Goal: Entertainment & Leisure: Consume media (video, audio)

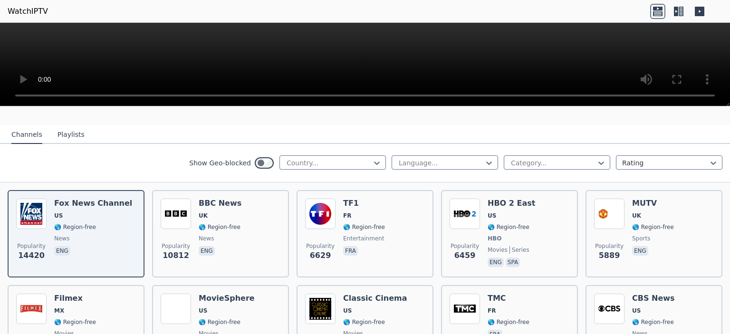
scroll to position [143, 0]
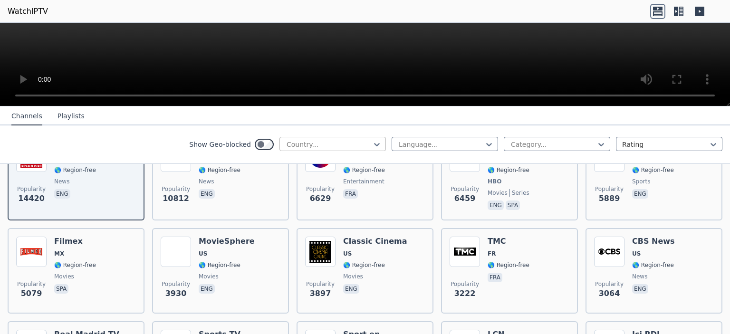
click at [358, 143] on div at bounding box center [329, 145] width 86 height 10
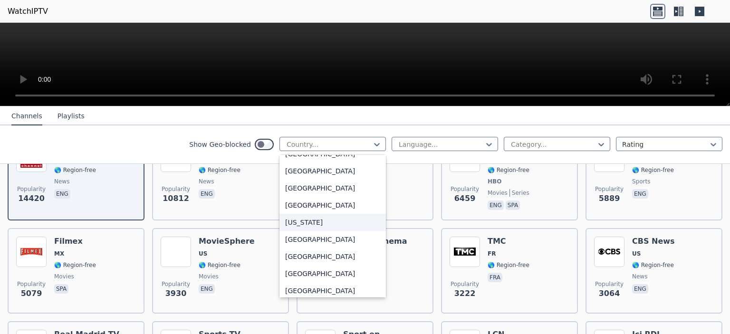
scroll to position [1188, 0]
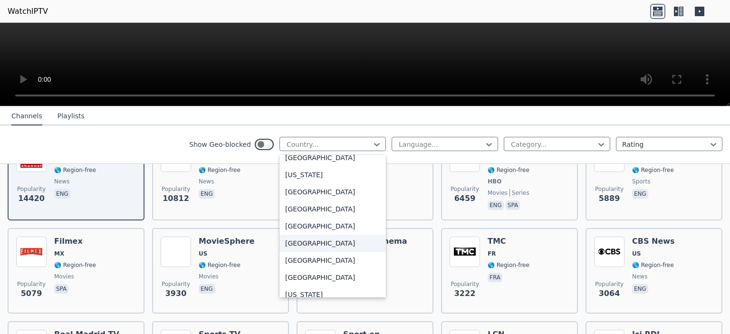
click at [345, 250] on div "[GEOGRAPHIC_DATA]" at bounding box center [332, 243] width 106 height 17
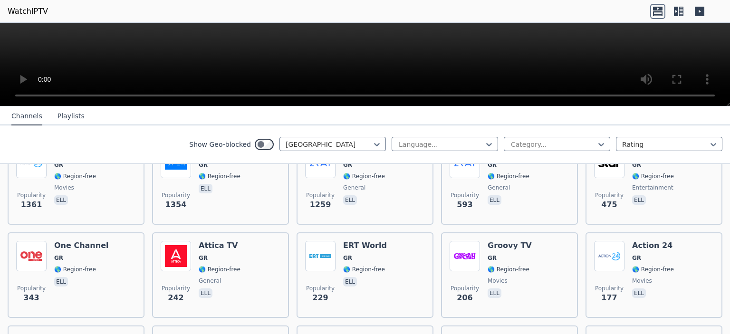
scroll to position [21, 0]
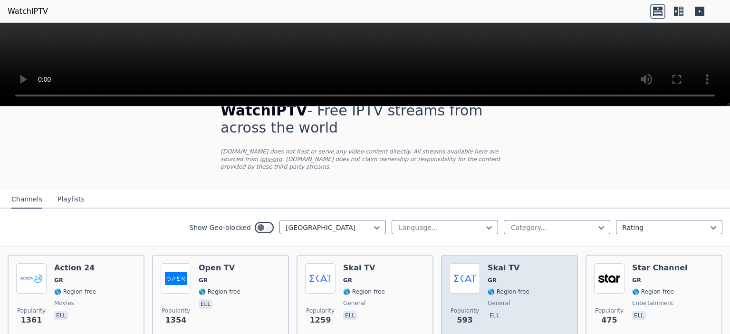
click at [497, 263] on h6 "Skai TV" at bounding box center [509, 268] width 42 height 10
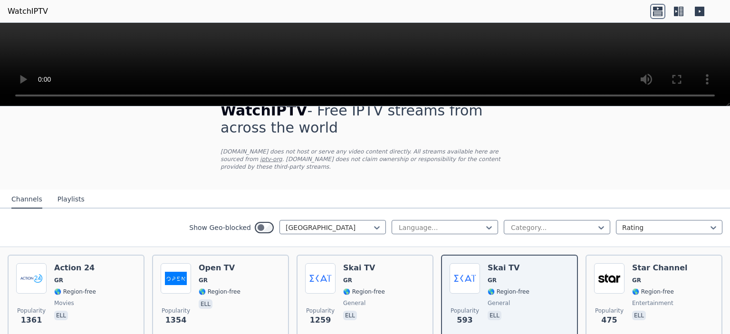
scroll to position [0, 0]
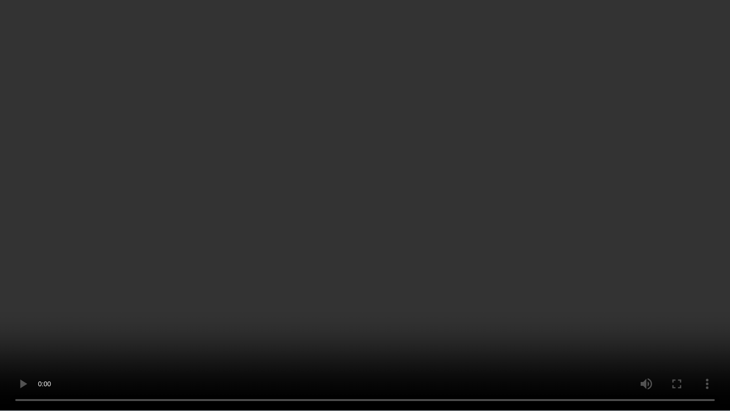
click at [704, 7] on video at bounding box center [365, 205] width 730 height 411
click at [676, 85] on video at bounding box center [365, 205] width 730 height 411
click at [595, 160] on video at bounding box center [365, 205] width 730 height 411
drag, startPoint x: 595, startPoint y: 160, endPoint x: 559, endPoint y: 244, distance: 91.1
click at [559, 244] on video at bounding box center [365, 205] width 730 height 411
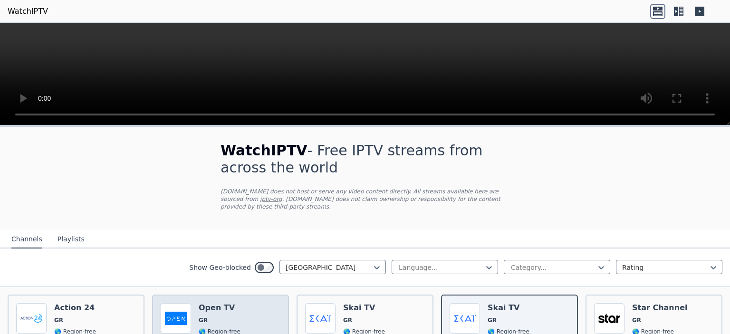
click at [239, 318] on div "Popularity 1354 Open TV GR 🌎 Region-free ell" at bounding box center [221, 337] width 120 height 68
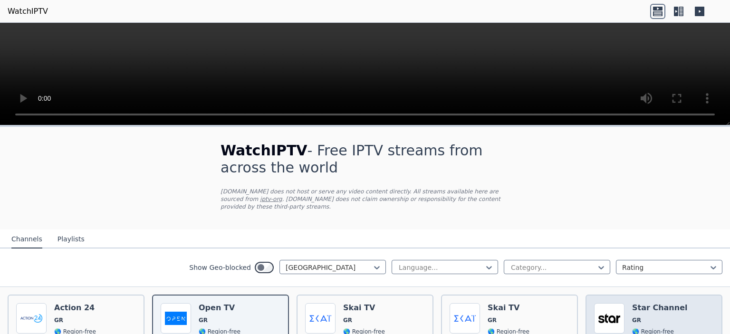
click at [671, 307] on div "Popularity 475 Star Channel GR 🌎 Region-free entertainment ell" at bounding box center [654, 337] width 120 height 68
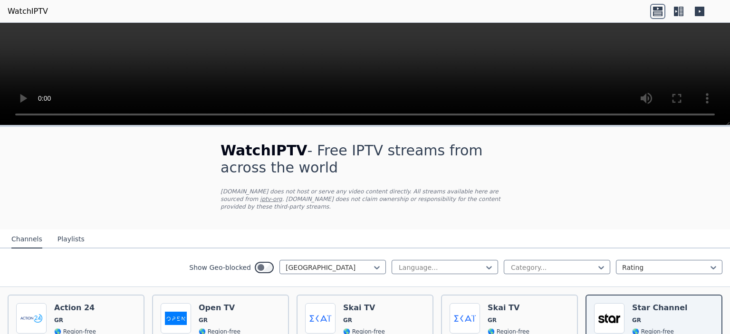
click at [676, 10] on icon at bounding box center [676, 12] width 4 height 10
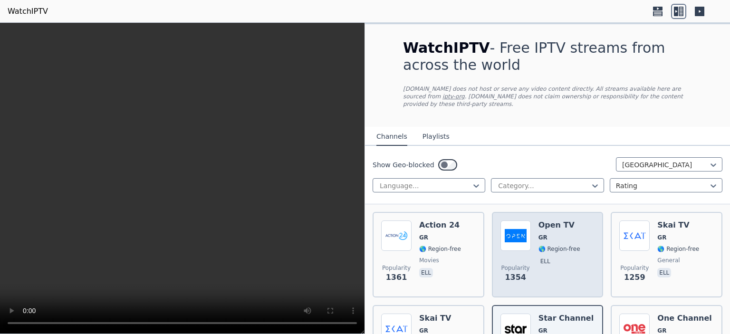
click at [564, 234] on span "GR" at bounding box center [559, 238] width 42 height 8
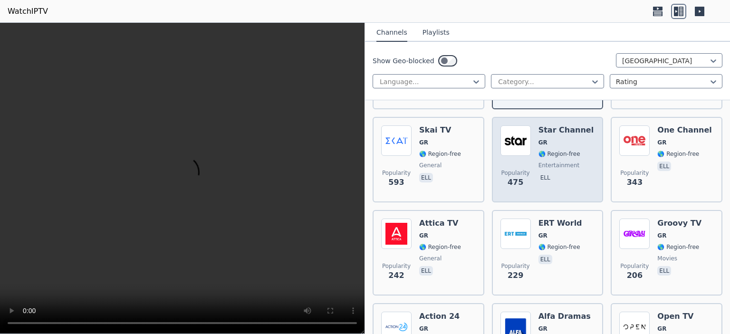
scroll to position [190, 0]
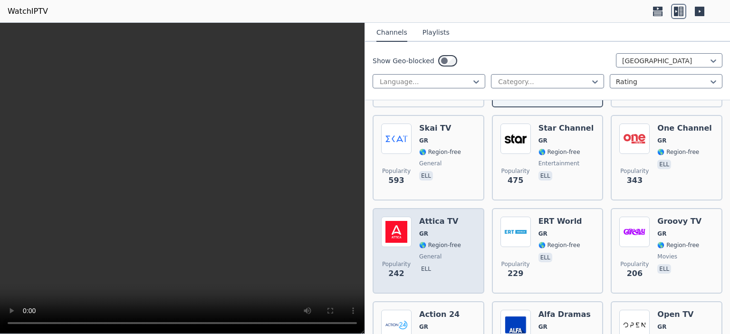
click at [428, 231] on div "Attica TV GR 🌎 Region-free general ell" at bounding box center [440, 251] width 42 height 68
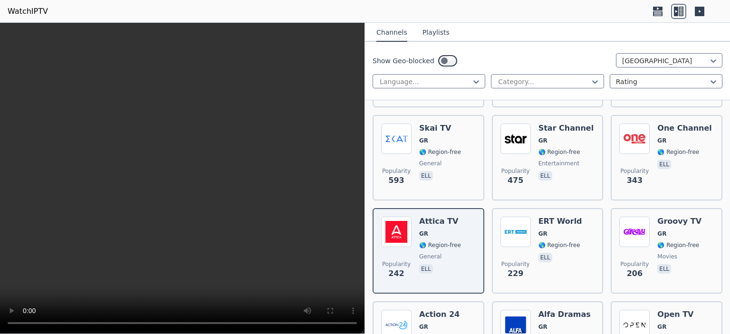
click at [663, 38] on nav "Channels Playlists" at bounding box center [547, 32] width 365 height 19
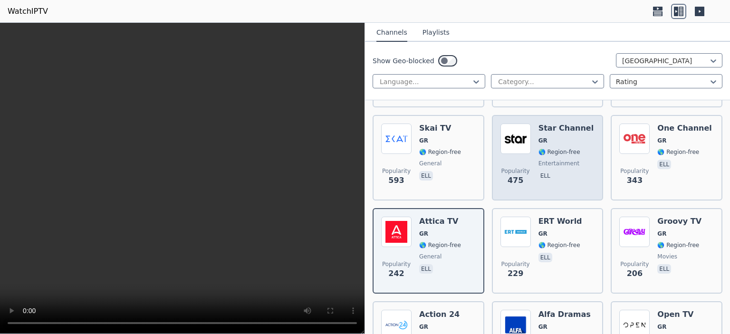
click at [572, 137] on span "GR" at bounding box center [565, 141] width 55 height 8
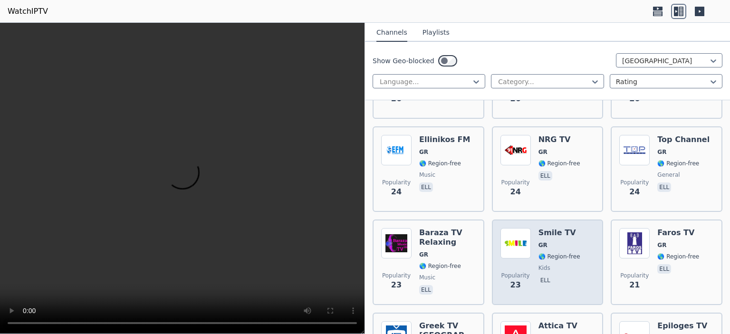
scroll to position [1711, 0]
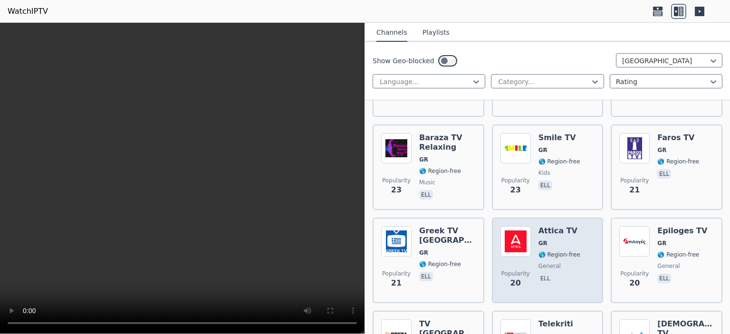
click at [580, 226] on div "Popularity 20 Attica TV GR 🌎 Region-free general ell" at bounding box center [547, 260] width 95 height 68
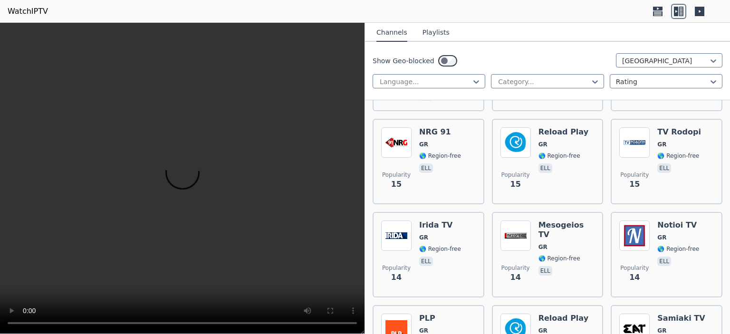
scroll to position [2376, 0]
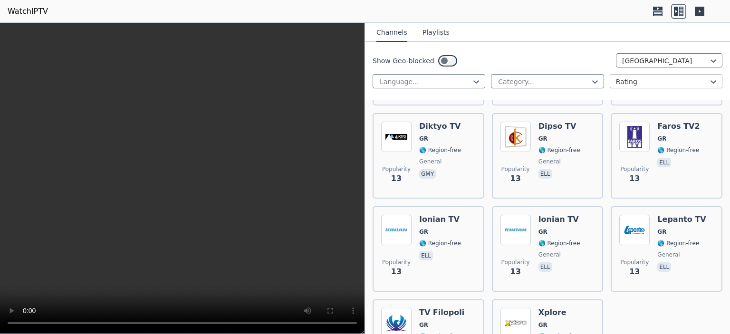
click at [625, 80] on div at bounding box center [662, 82] width 93 height 10
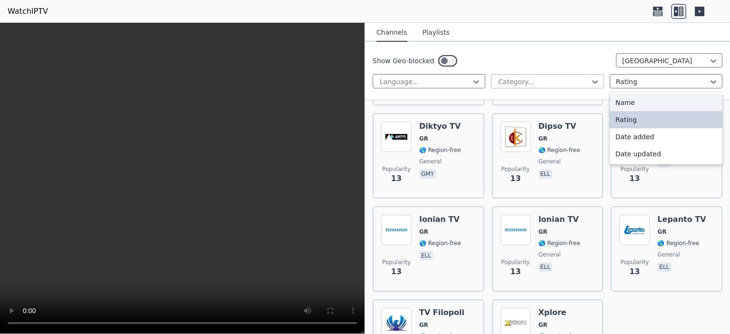
click at [591, 75] on div at bounding box center [595, 82] width 10 height 14
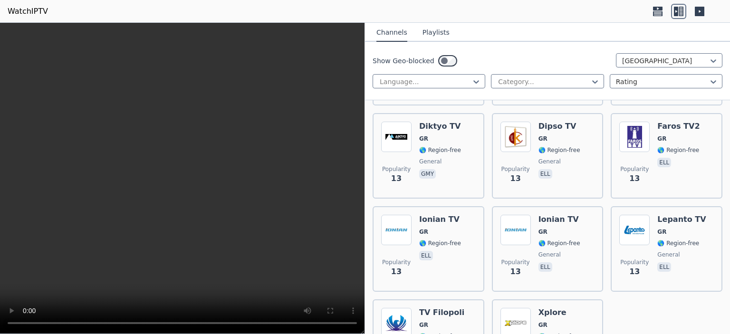
click at [582, 51] on div "Show Geo-blocked Greece Language... Category... Rating" at bounding box center [547, 71] width 365 height 58
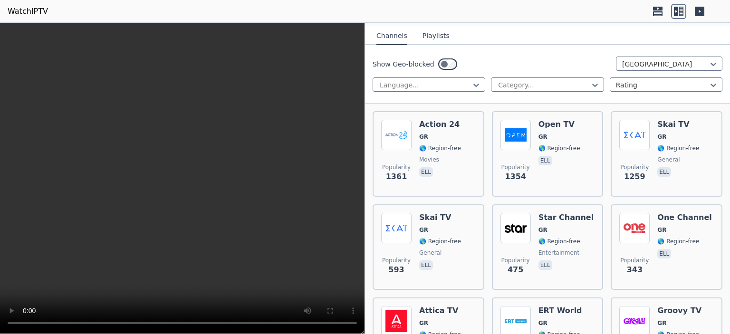
scroll to position [0, 0]
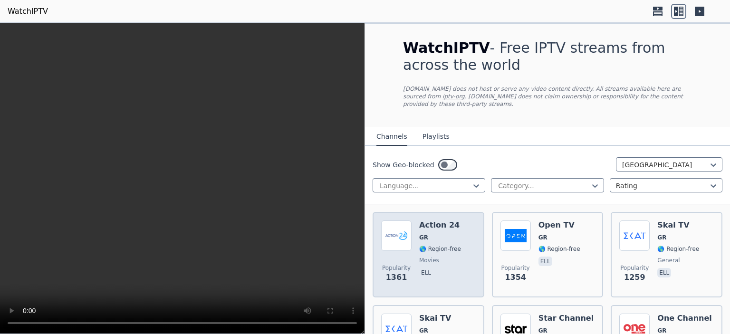
click at [460, 221] on div "Popularity 1361 Action 24 GR 🌎 Region-free movies ell" at bounding box center [428, 254] width 95 height 68
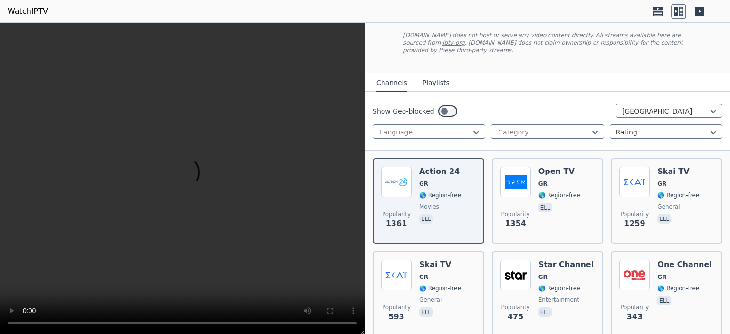
scroll to position [95, 0]
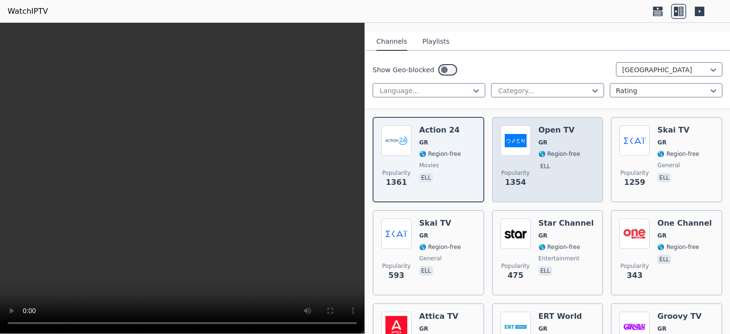
click at [543, 139] on span "GR" at bounding box center [559, 143] width 42 height 8
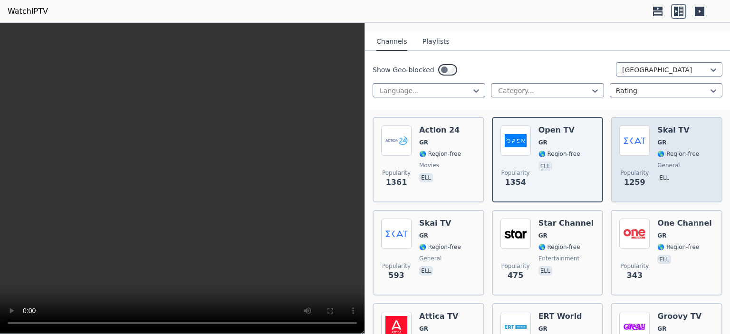
click at [673, 139] on span "GR" at bounding box center [678, 143] width 42 height 8
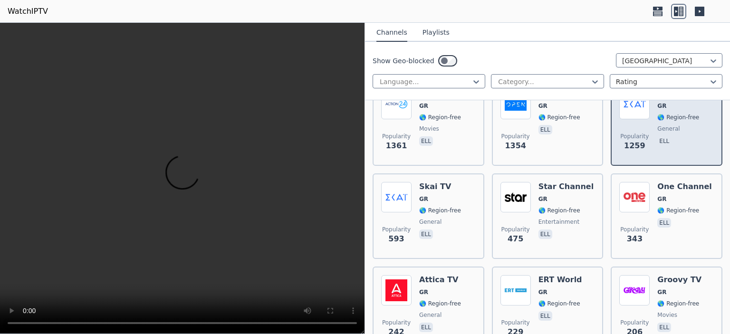
scroll to position [143, 0]
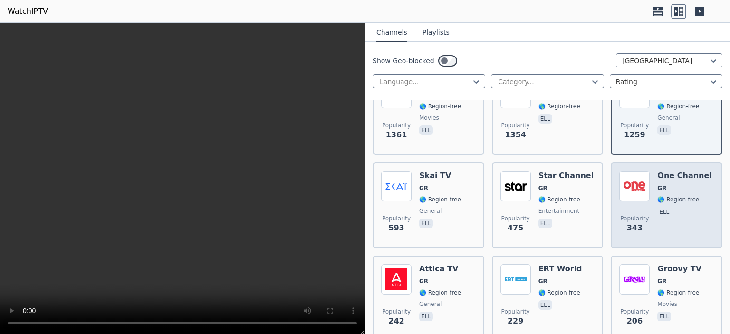
click at [657, 212] on div "One Channel GR 🌎 Region-free ell" at bounding box center [684, 205] width 54 height 68
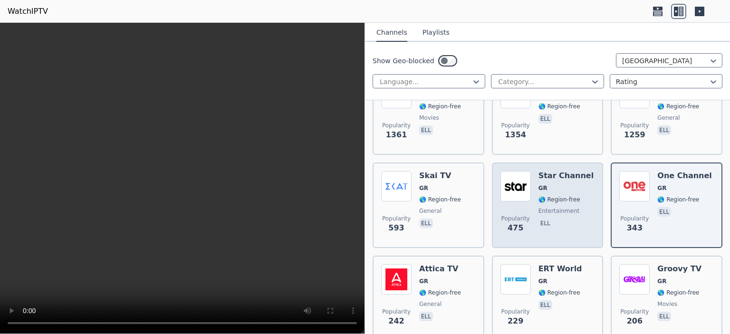
click at [516, 209] on span "Popularity 475" at bounding box center [515, 224] width 30 height 30
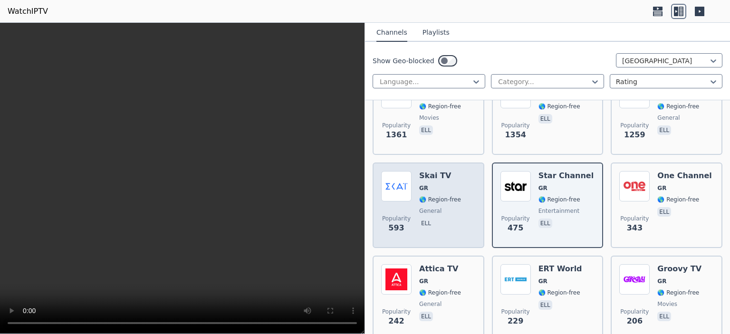
click at [450, 219] on span "ell" at bounding box center [440, 224] width 42 height 11
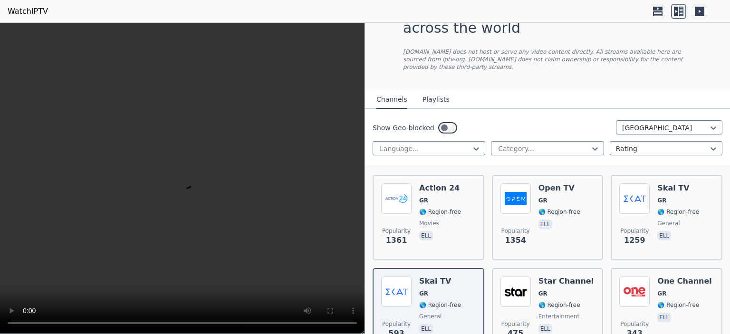
scroll to position [0, 0]
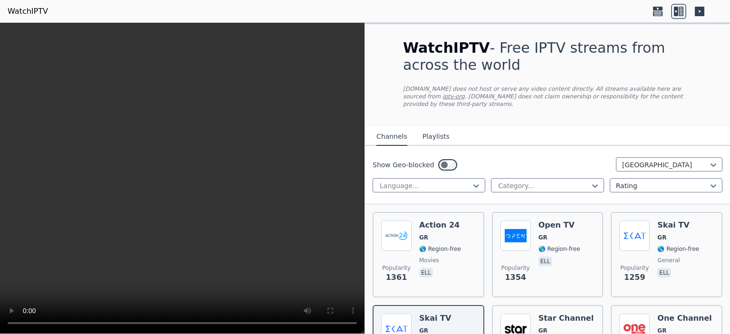
click at [653, 13] on icon at bounding box center [658, 13] width 10 height 5
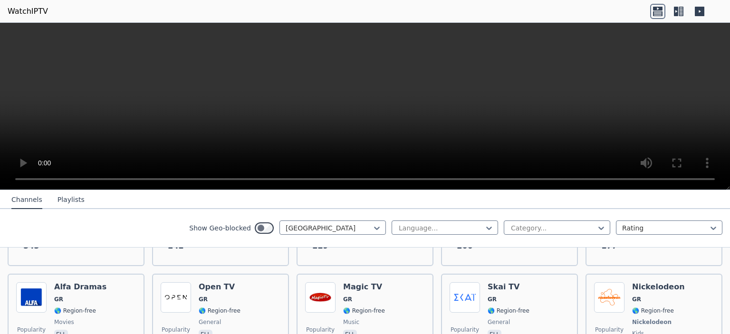
scroll to position [285, 0]
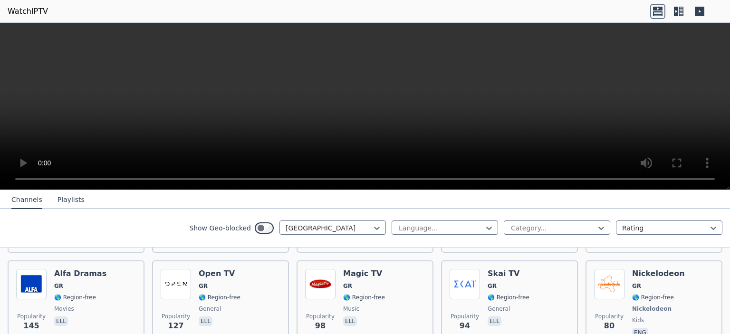
click at [701, 9] on icon at bounding box center [700, 12] width 10 height 10
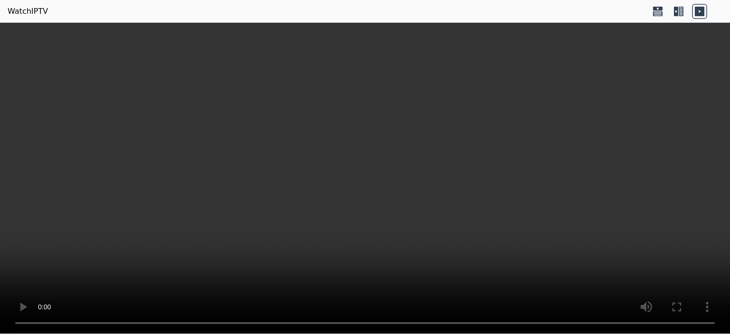
click at [663, 9] on icon at bounding box center [657, 11] width 15 height 15
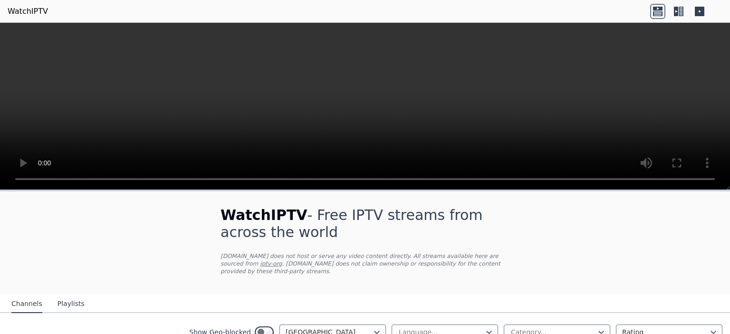
click at [42, 12] on link "WatchIPTV" at bounding box center [28, 11] width 40 height 11
click at [17, 15] on link "WatchIPTV" at bounding box center [28, 11] width 40 height 11
click at [31, 7] on link "WatchIPTV" at bounding box center [28, 11] width 40 height 11
